Goal: Browse casually

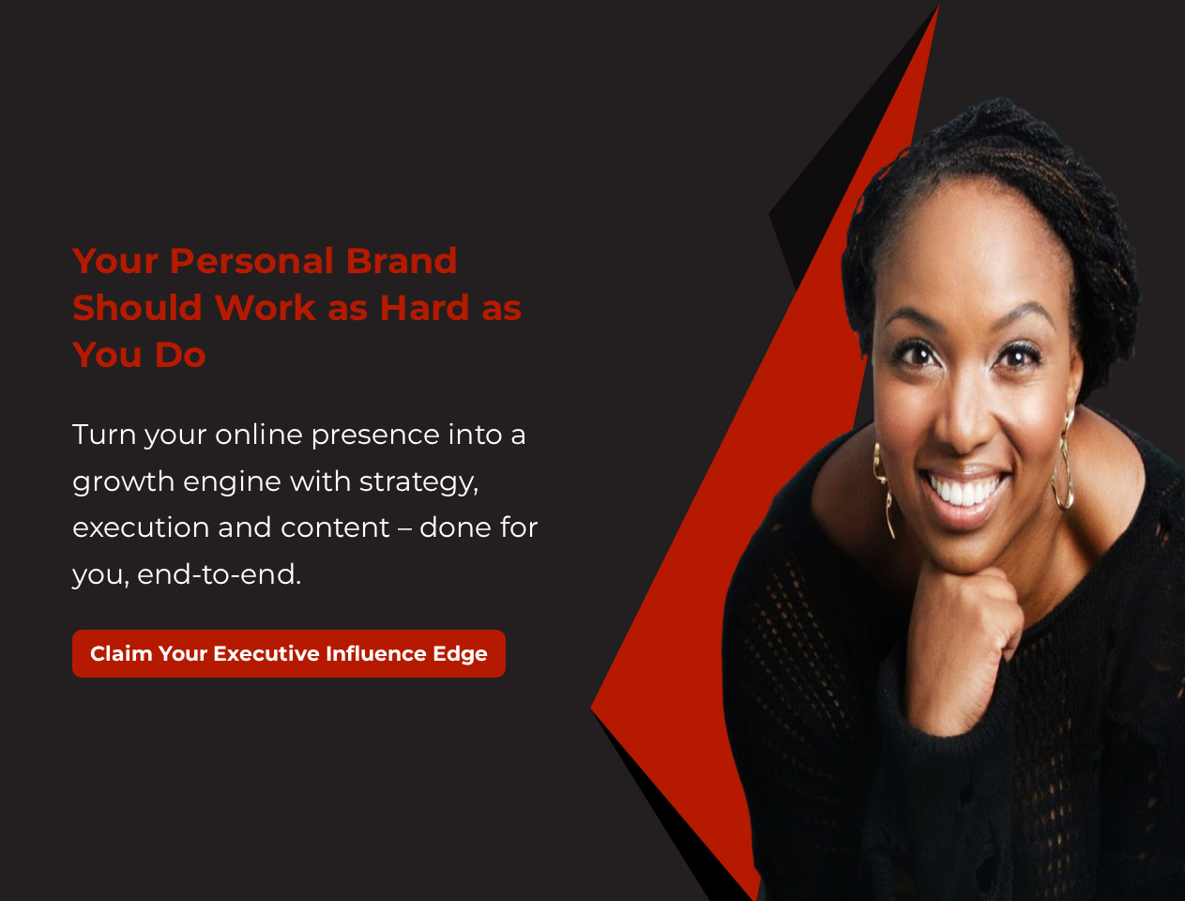
click at [592, 450] on div "Your Personal Brand Should Work as Hard as You Do Turn your online presence int…" at bounding box center [325, 467] width 535 height 506
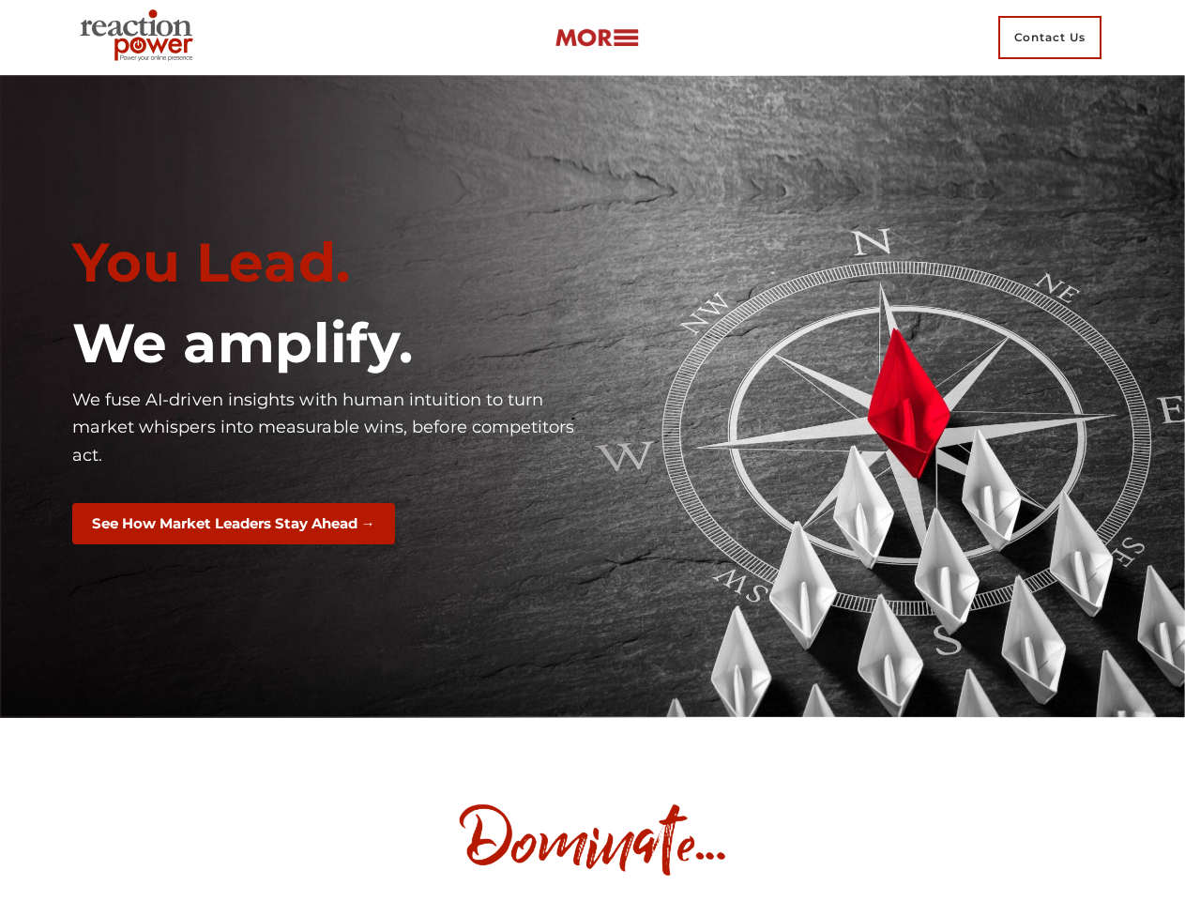
click at [592, 450] on div "You Lead. We amplify. We fuse AI-driven insights with human intuition to turn m…" at bounding box center [325, 396] width 535 height 361
